Goal: Navigation & Orientation: Understand site structure

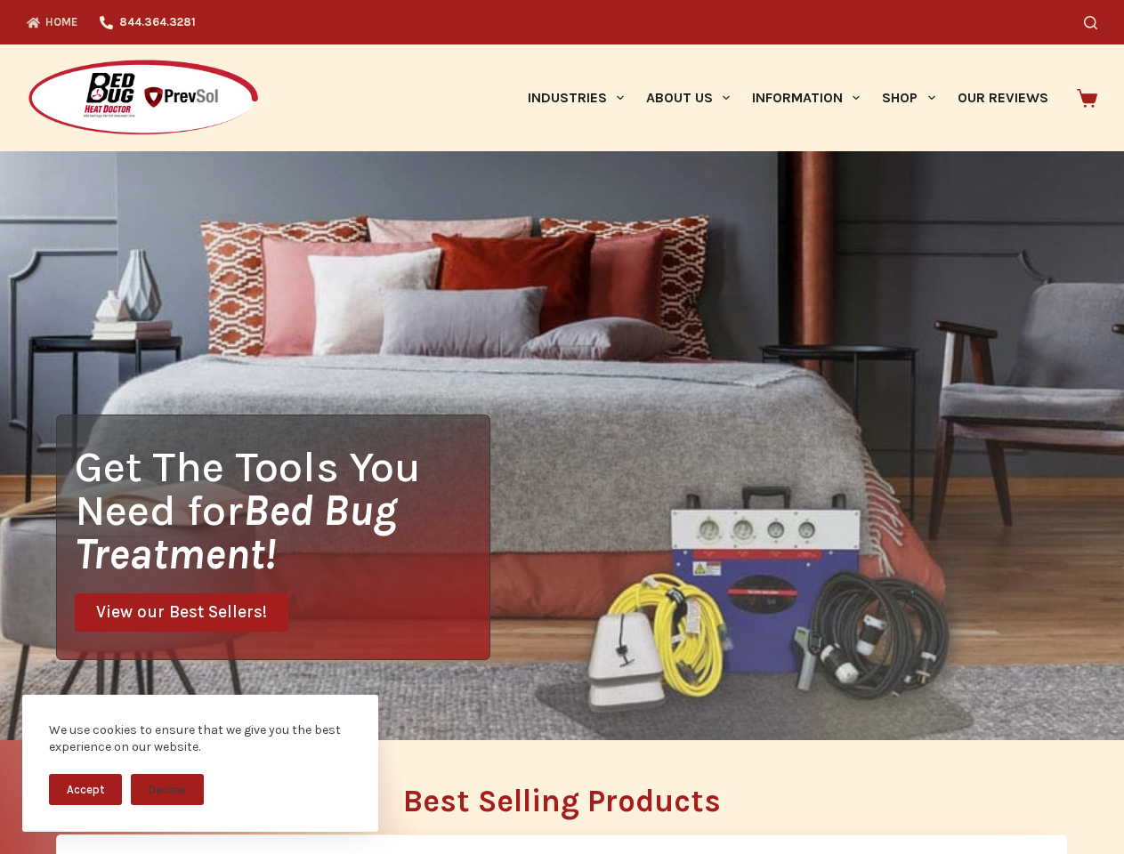
click at [561, 427] on div "Get The Tools You Need for Bed Bug Treatment! View our Best Sellers!" at bounding box center [562, 445] width 1124 height 589
click at [85, 789] on button "Accept" at bounding box center [85, 789] width 73 height 31
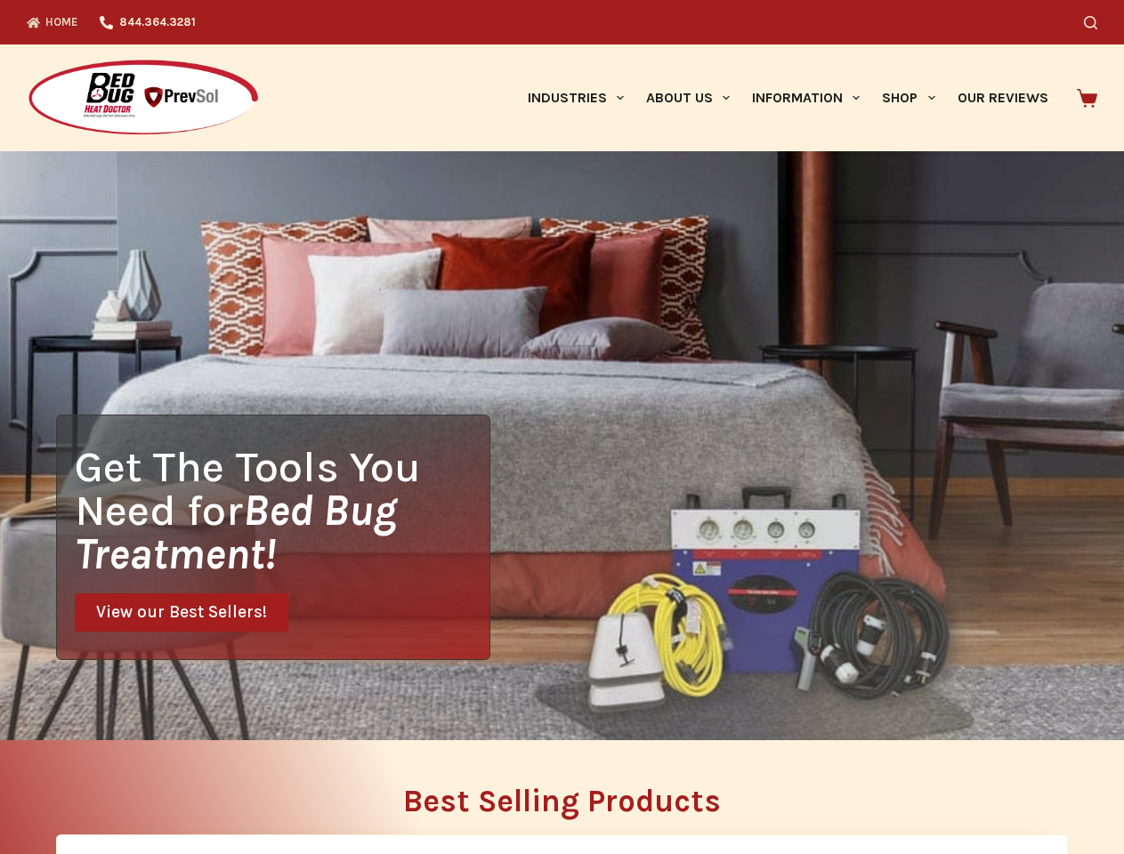
click at [1097, 22] on icon "Search" at bounding box center [1090, 22] width 13 height 13
click at [582, 98] on link "Industries" at bounding box center [575, 97] width 118 height 107
